Goal: Information Seeking & Learning: Learn about a topic

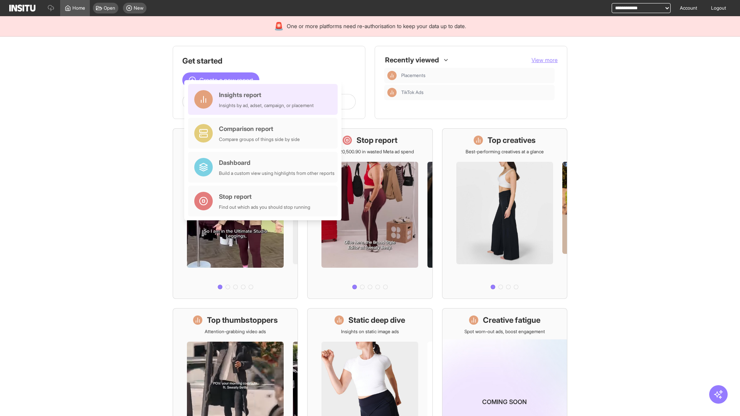
click at [265, 99] on div "Insights report Insights by ad, adset, campaign, or placement" at bounding box center [266, 99] width 95 height 19
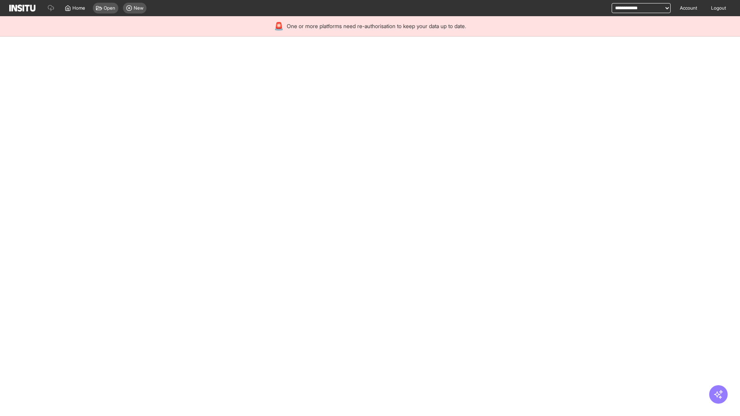
select select "**"
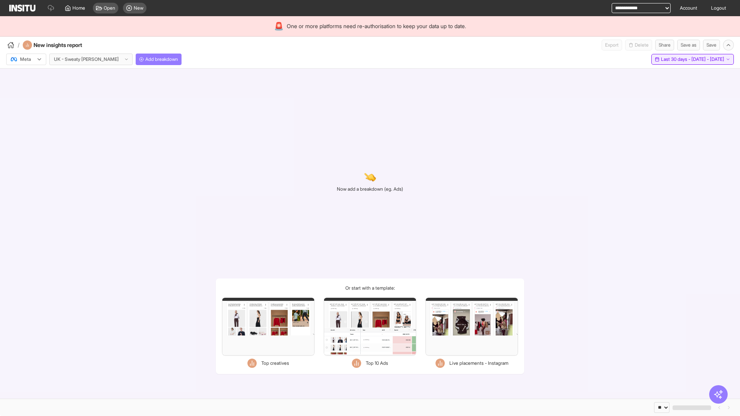
click at [675, 59] on span "Last 30 days - [DATE] - [DATE]" at bounding box center [692, 59] width 63 height 6
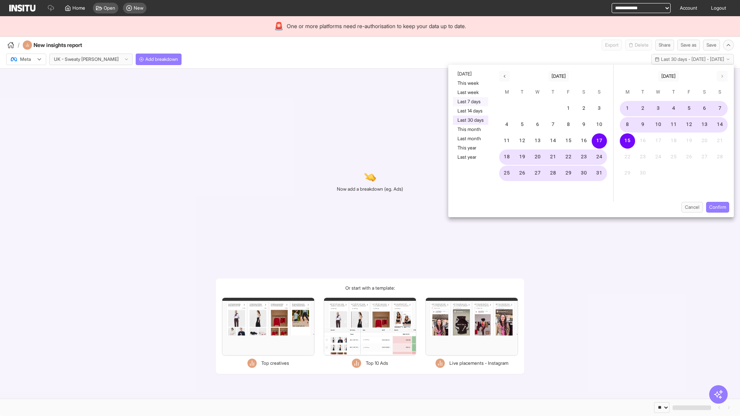
click at [470, 102] on button "Last 7 days" at bounding box center [470, 101] width 35 height 9
